Goal: Register for event/course

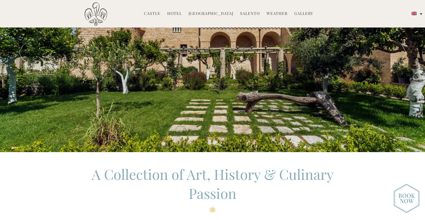
scroll to position [50, 0]
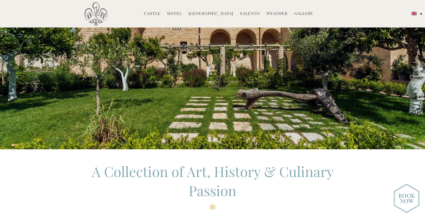
click at [399, 198] on img at bounding box center [407, 198] width 26 height 29
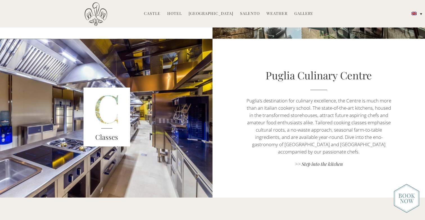
scroll to position [535, 0]
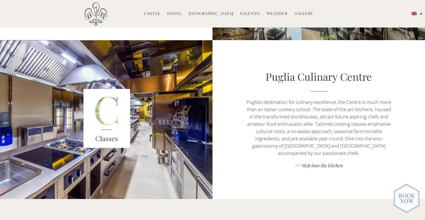
click at [217, 12] on link "[GEOGRAPHIC_DATA]" at bounding box center [211, 14] width 45 height 6
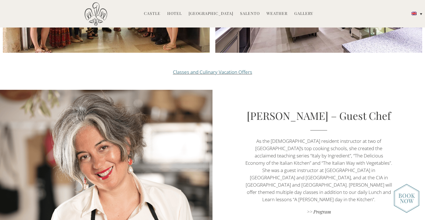
scroll to position [711, 0]
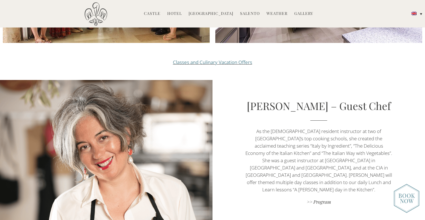
click at [239, 44] on div "School Puglia Culinary Centre Under the leadership of Chef [PERSON_NAME] , a un…" at bounding box center [212, 27] width 425 height 1477
click at [236, 59] on link "Classes and Culinary Vacation Offers" at bounding box center [212, 62] width 79 height 6
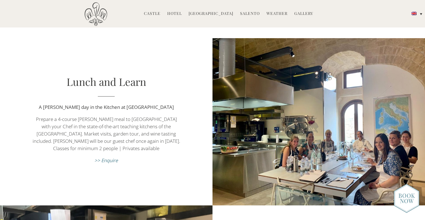
scroll to position [227, 0]
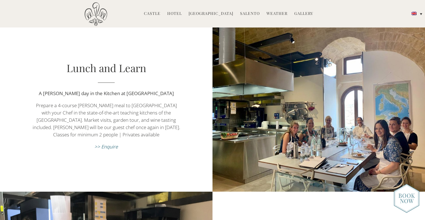
click at [116, 148] on em ">> Enquire" at bounding box center [106, 147] width 24 height 6
